Goal: Check status: Check status

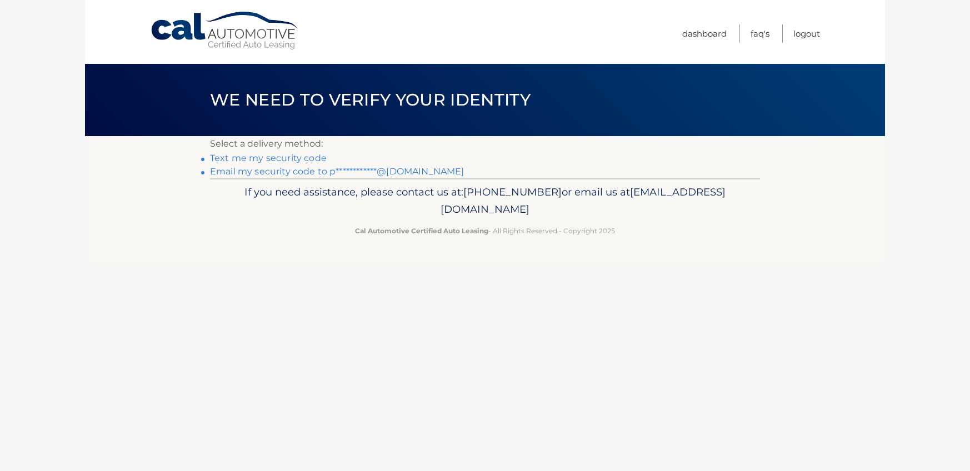
click at [247, 159] on link "Text me my security code" at bounding box center [268, 158] width 117 height 11
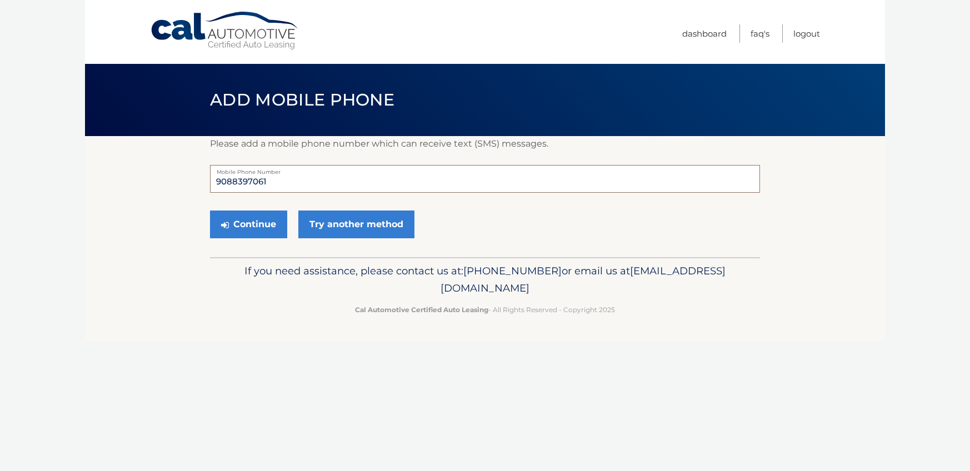
click at [275, 181] on input "9088397061" at bounding box center [485, 179] width 550 height 28
type input "9088397062"
click at [262, 224] on button "Continue" at bounding box center [248, 225] width 77 height 28
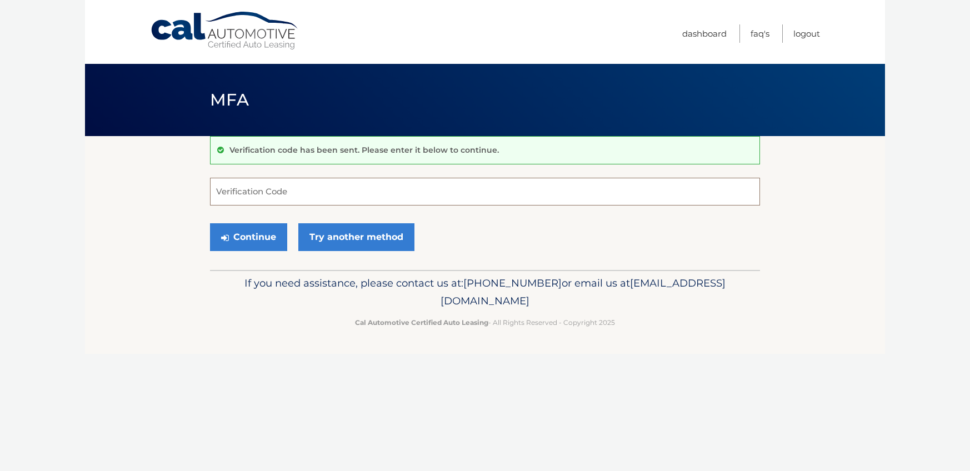
click at [294, 193] on input "Verification Code" at bounding box center [485, 192] width 550 height 28
type input "934898"
click at [262, 236] on button "Continue" at bounding box center [248, 237] width 77 height 28
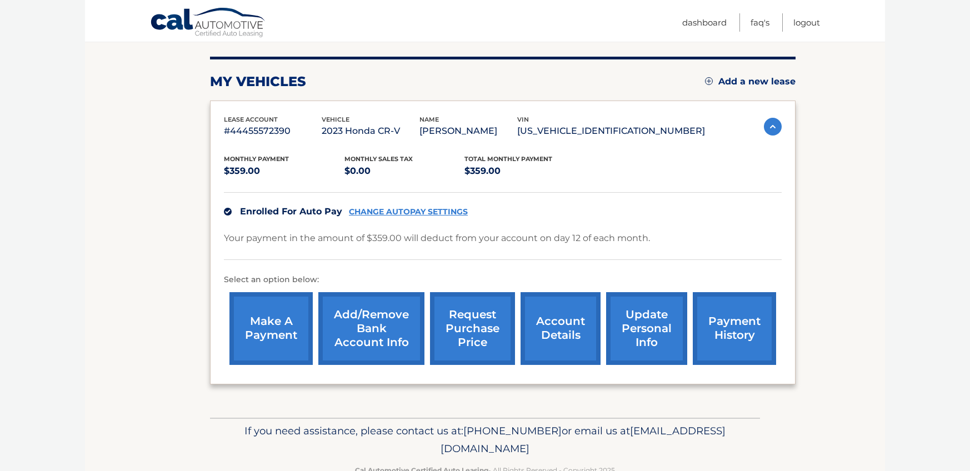
scroll to position [160, 0]
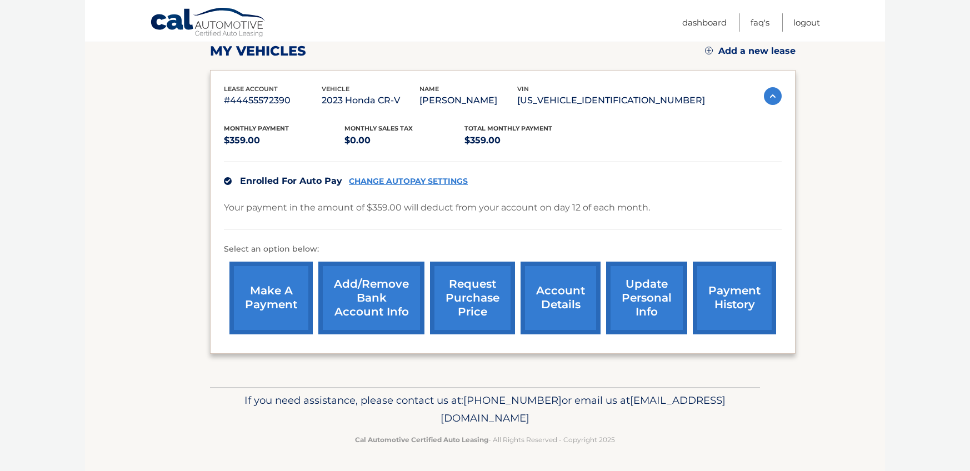
click at [557, 289] on link "account details" at bounding box center [561, 298] width 80 height 73
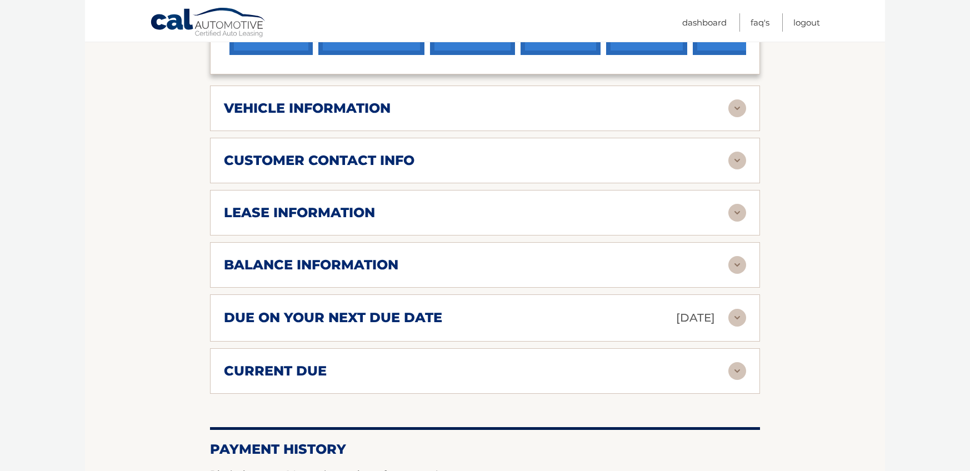
scroll to position [437, 0]
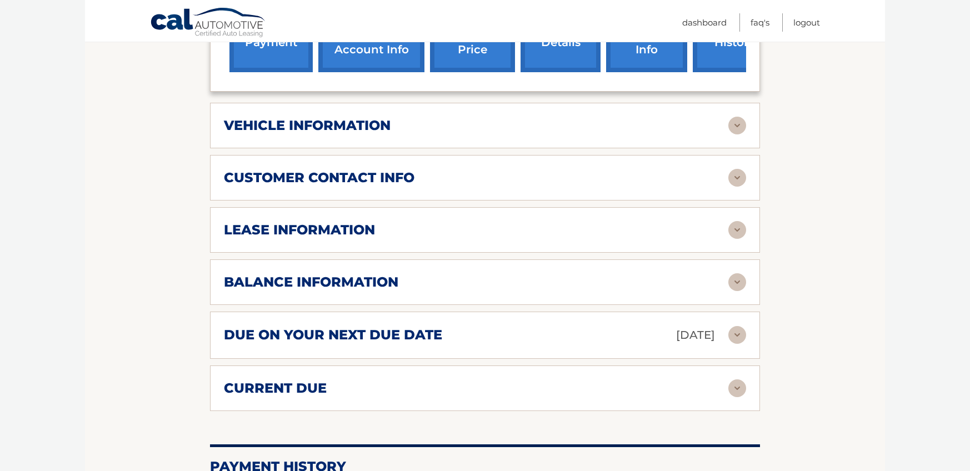
click at [735, 281] on img at bounding box center [737, 282] width 18 height 18
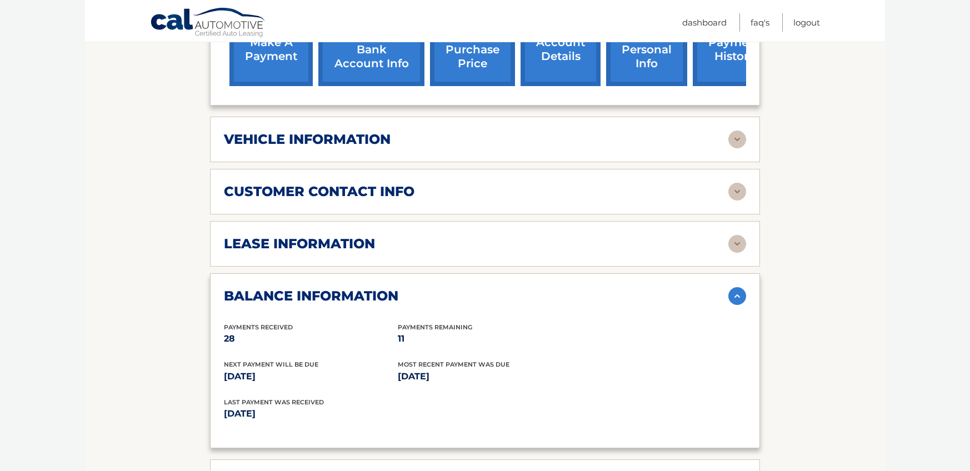
click at [738, 242] on img at bounding box center [737, 244] width 18 height 18
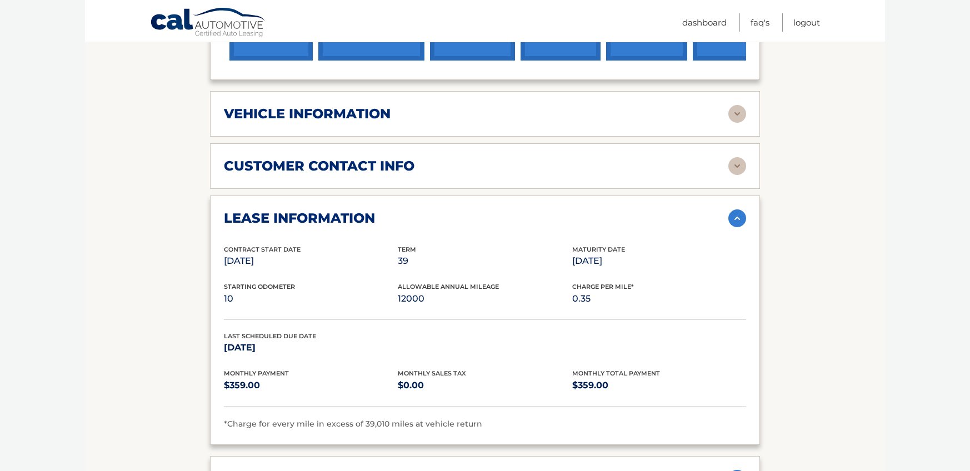
scroll to position [459, 0]
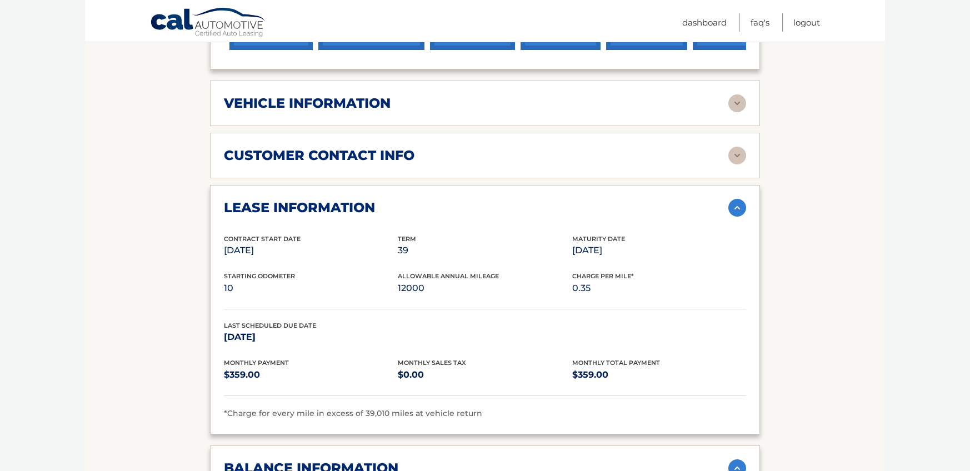
click at [738, 202] on img at bounding box center [737, 208] width 18 height 18
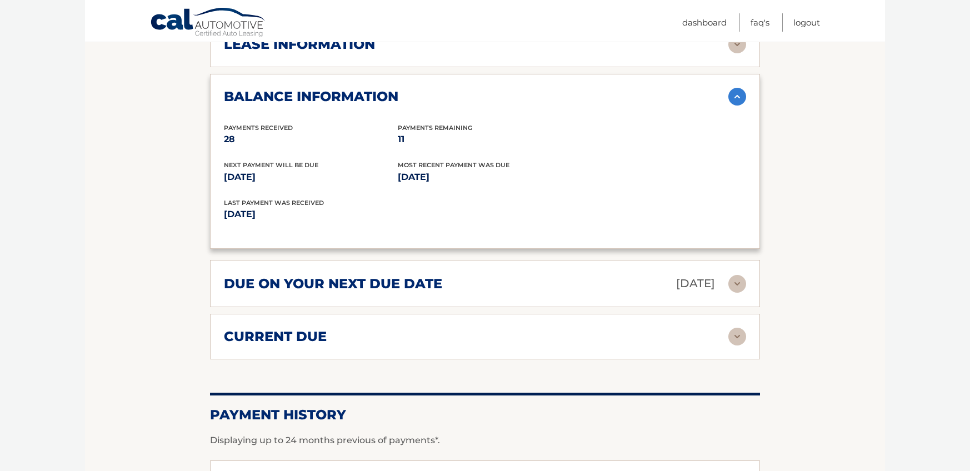
scroll to position [646, 0]
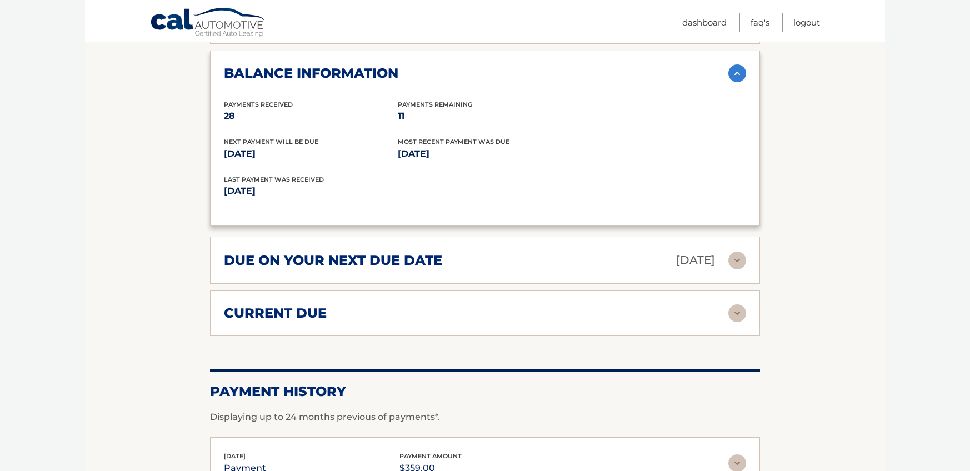
click at [733, 318] on img at bounding box center [737, 313] width 18 height 18
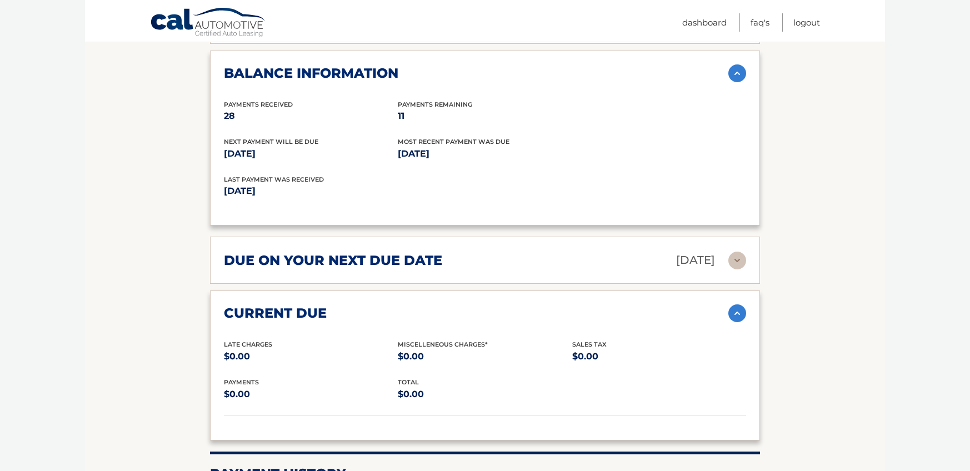
click at [733, 317] on img at bounding box center [737, 313] width 18 height 18
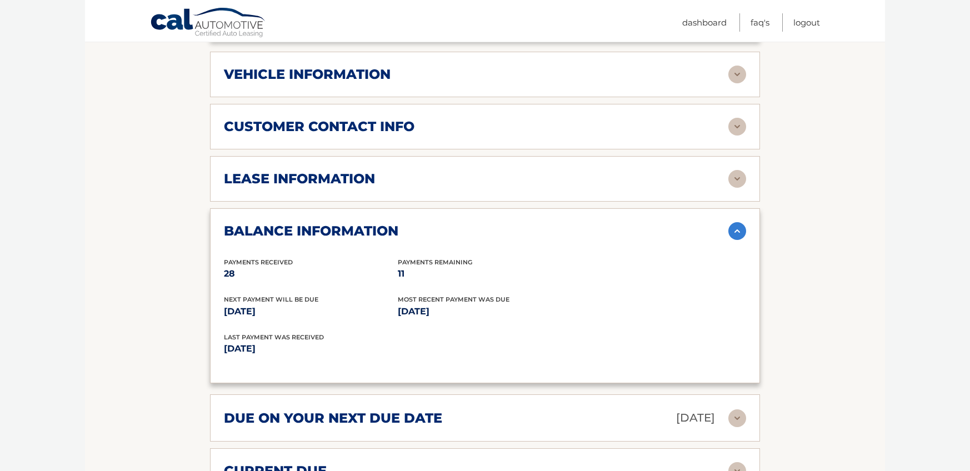
scroll to position [459, 0]
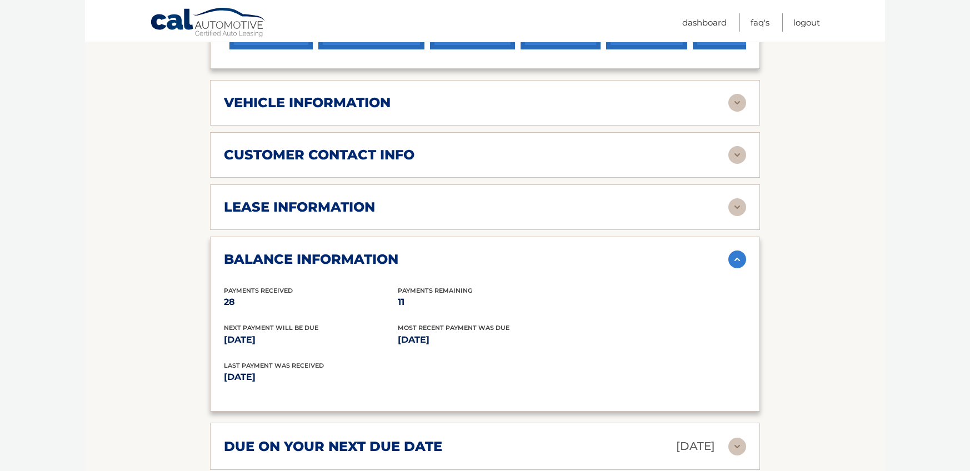
click at [739, 215] on img at bounding box center [737, 207] width 18 height 18
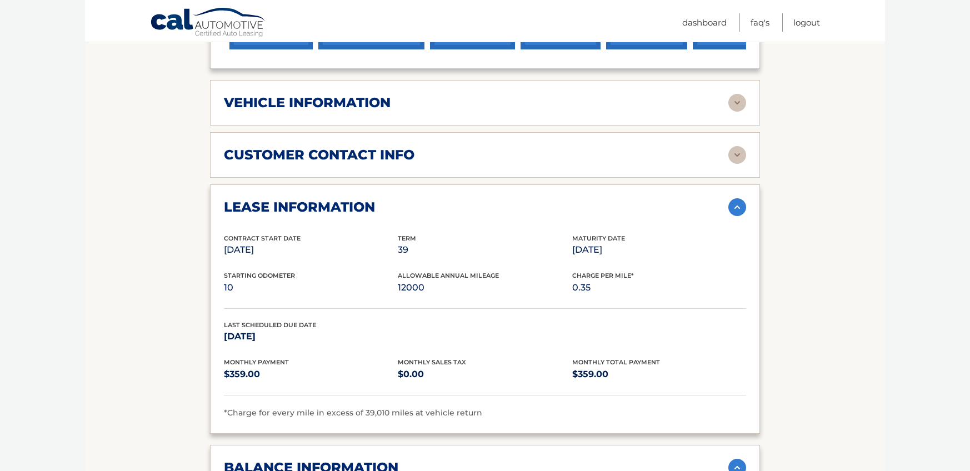
click at [739, 213] on img at bounding box center [737, 207] width 18 height 18
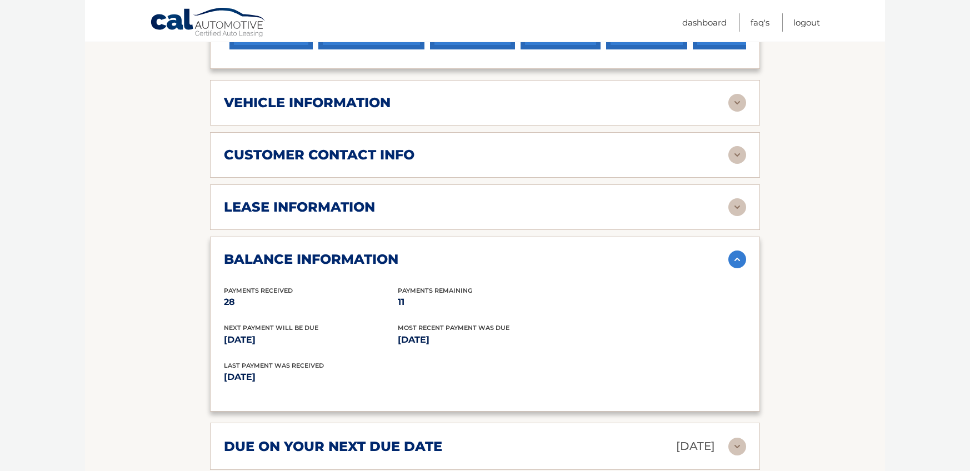
click at [739, 158] on img at bounding box center [737, 155] width 18 height 18
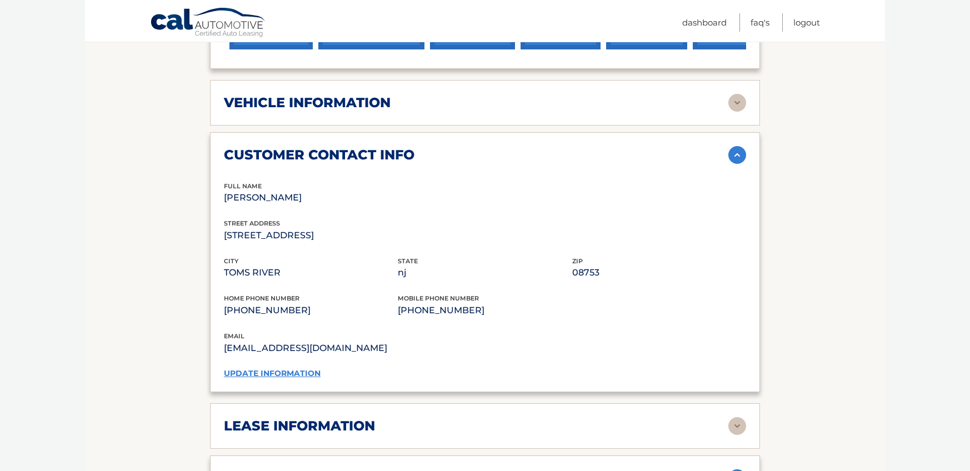
click at [738, 156] on img at bounding box center [737, 155] width 18 height 18
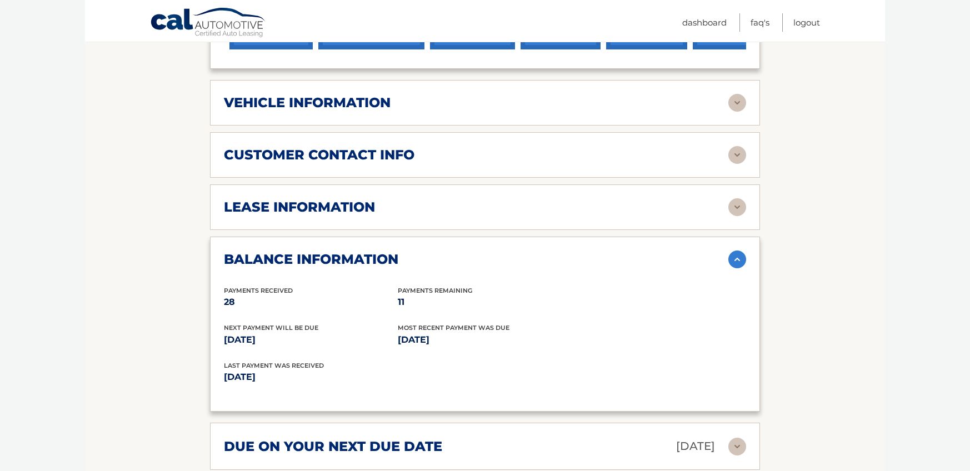
click at [732, 100] on img at bounding box center [737, 103] width 18 height 18
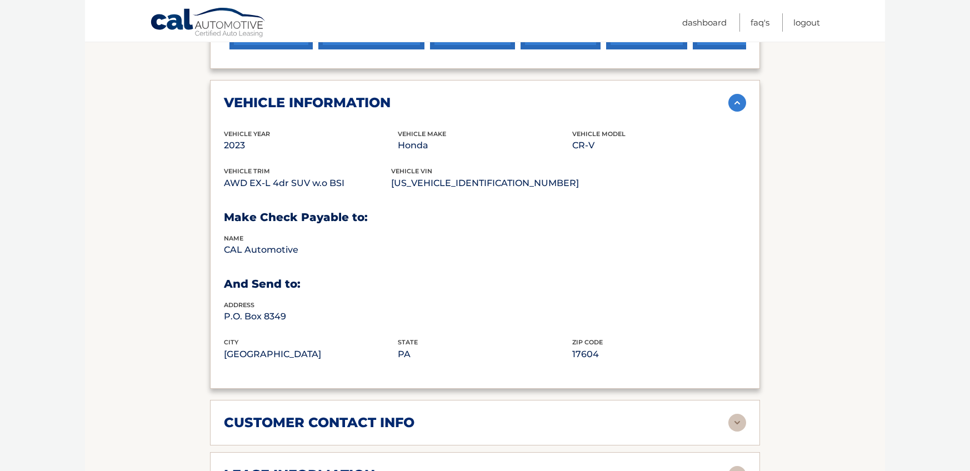
click at [737, 104] on img at bounding box center [737, 103] width 18 height 18
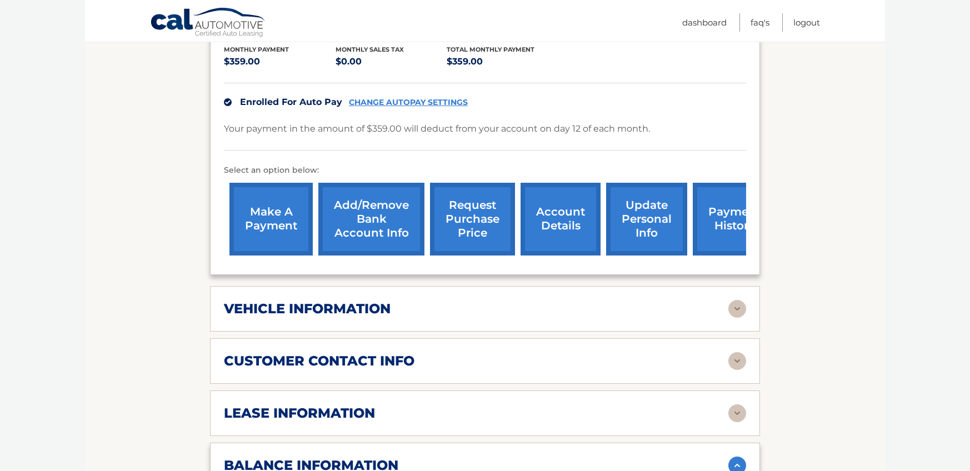
scroll to position [262, 0]
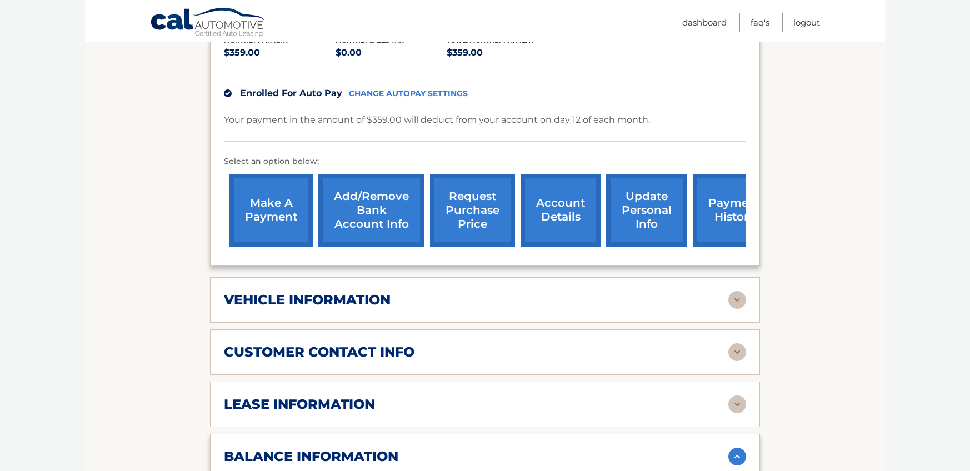
click at [483, 215] on link "request purchase price" at bounding box center [472, 210] width 85 height 73
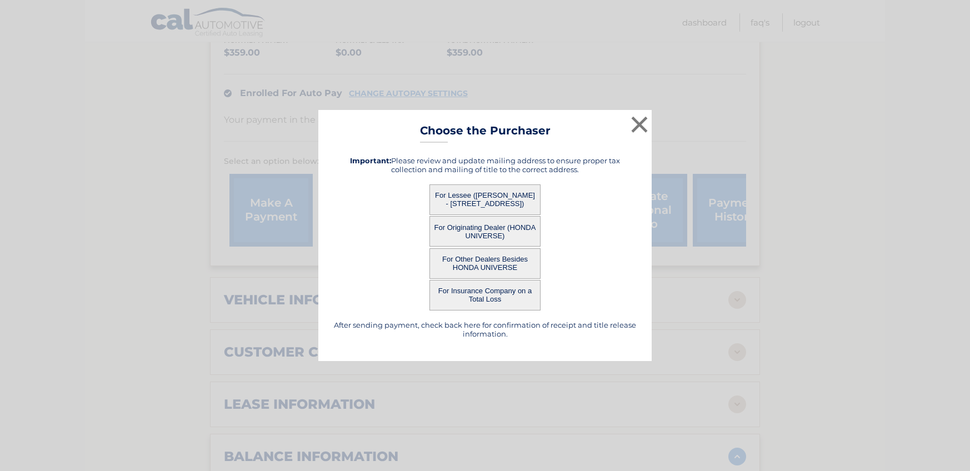
click at [498, 204] on button "For Lessee (PAUL BACIGALUPI JR - 24 DORCHESTER DR, , TOMS RIVER, nj 08753)" at bounding box center [484, 199] width 111 height 31
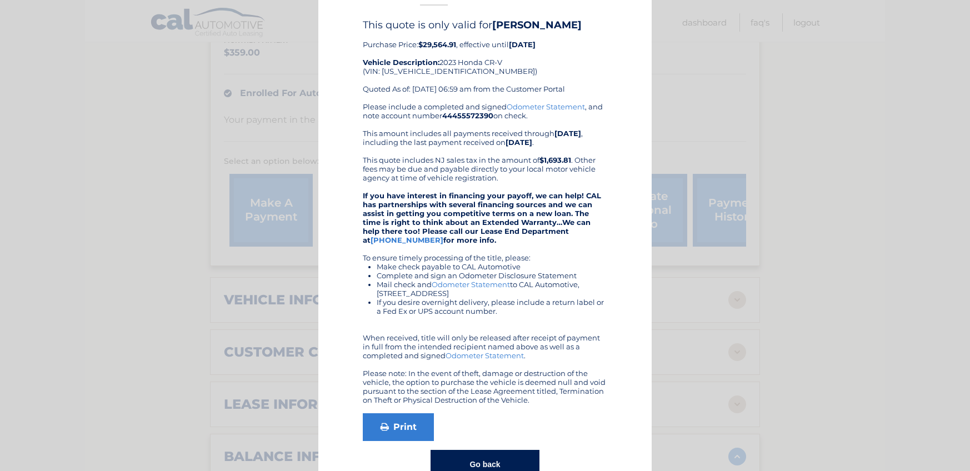
scroll to position [0, 0]
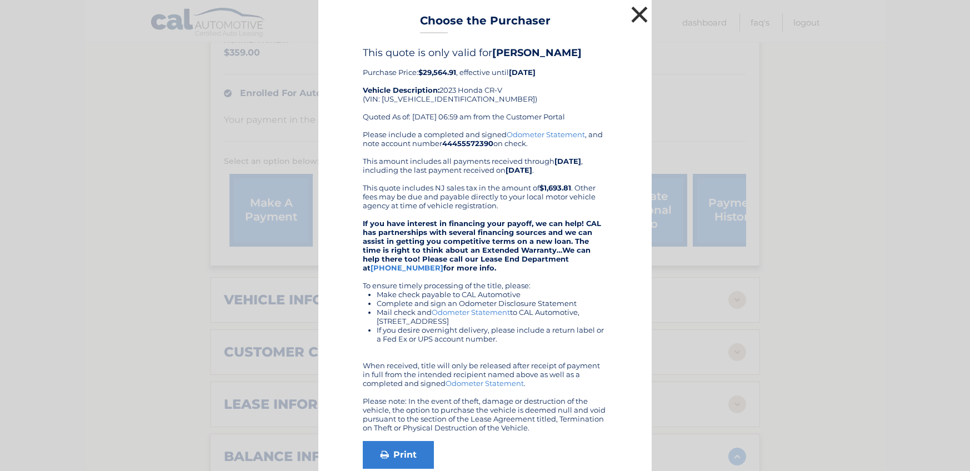
click at [639, 18] on button "×" at bounding box center [639, 14] width 22 height 22
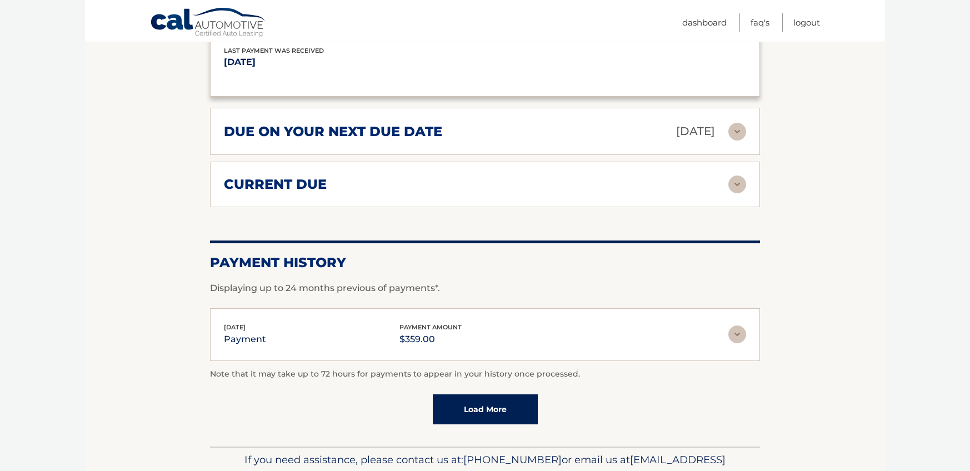
scroll to position [832, 0]
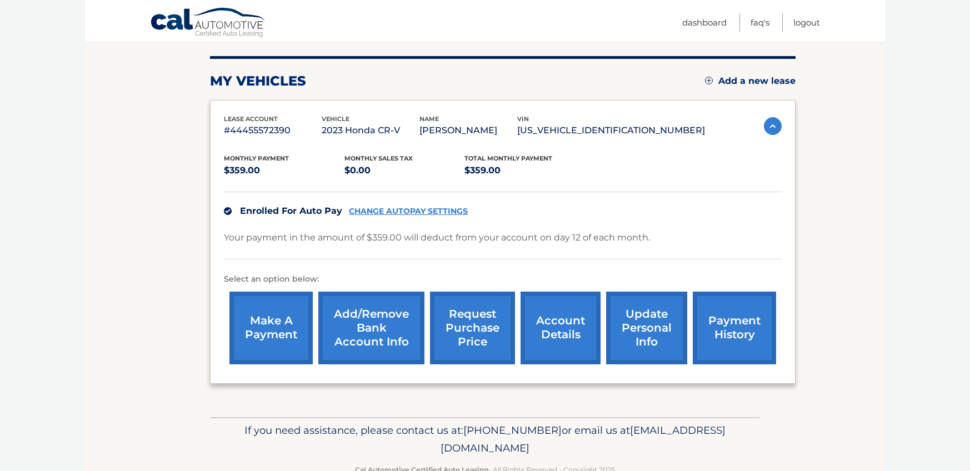
scroll to position [160, 0]
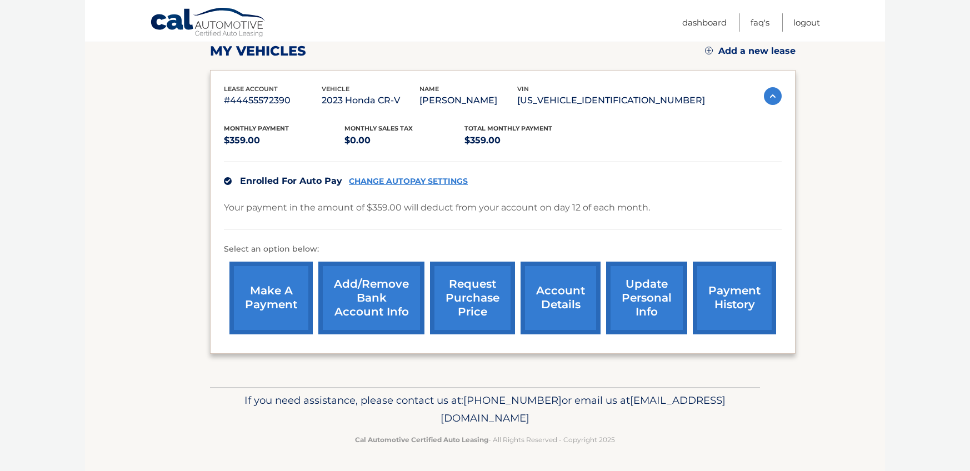
click at [544, 296] on link "account details" at bounding box center [561, 298] width 80 height 73
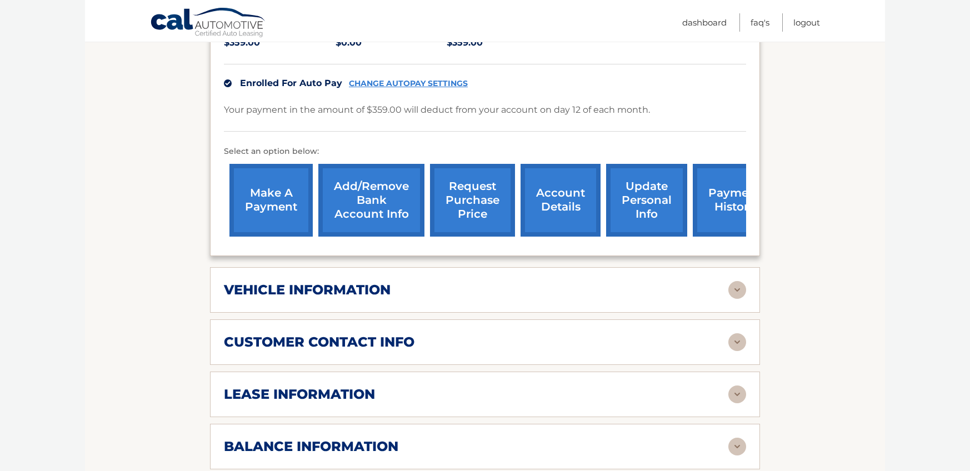
scroll to position [286, 0]
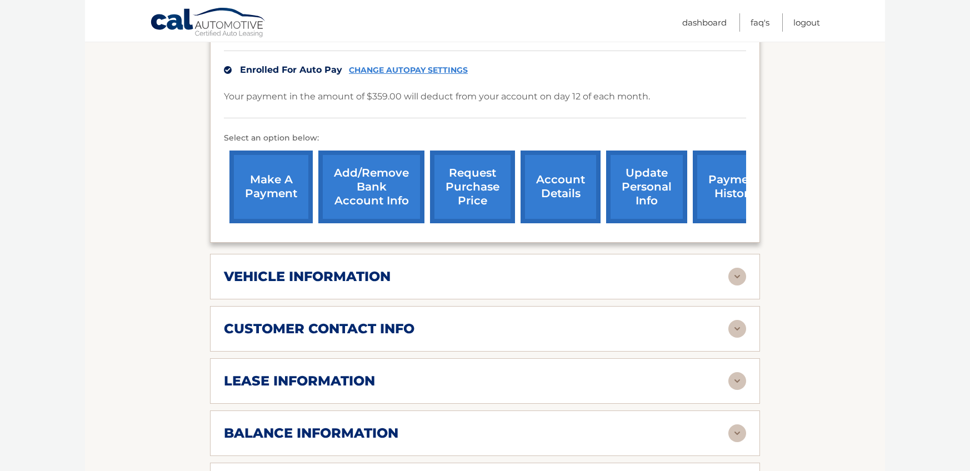
click at [483, 397] on div "lease information Contract Start Date May 12, 2023 Term 39 Maturity Date Aug 12…" at bounding box center [485, 381] width 550 height 46
click at [484, 387] on div "lease information" at bounding box center [476, 381] width 504 height 17
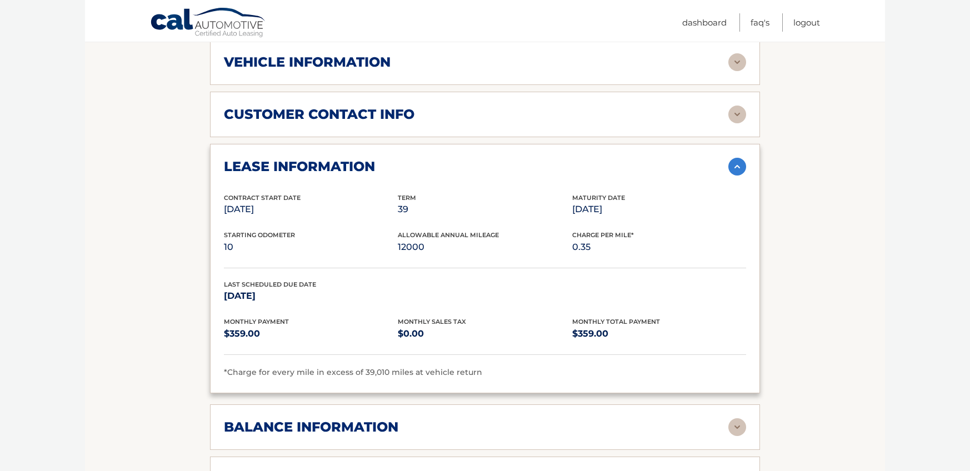
scroll to position [502, 0]
